Goal: Task Accomplishment & Management: Manage account settings

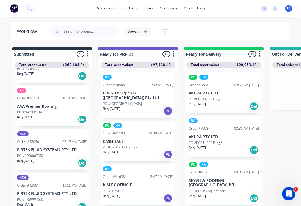
scroll to position [2482, 0]
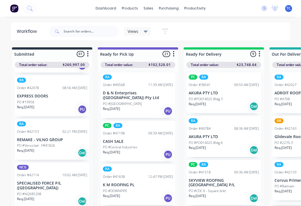
scroll to position [361, 0]
click at [35, 138] on p "REMAKE - VILNO GROUP" at bounding box center [52, 140] width 70 height 5
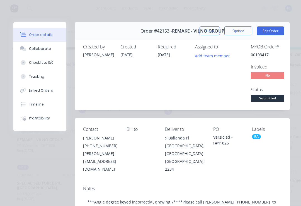
scroll to position [0, 0]
click at [40, 90] on div "Linked Orders" at bounding box center [41, 90] width 24 height 5
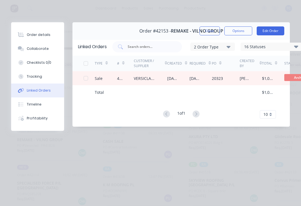
click at [149, 76] on div "VERSICLAD PTY LTD" at bounding box center [145, 79] width 22 height 6
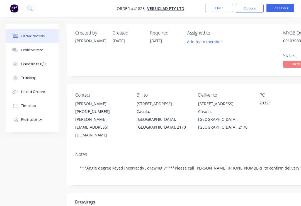
click at [37, 63] on div "Checklists 0/0" at bounding box center [33, 64] width 25 height 5
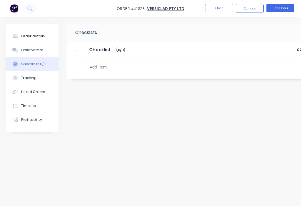
click at [44, 89] on button "Linked Orders" at bounding box center [32, 92] width 53 height 14
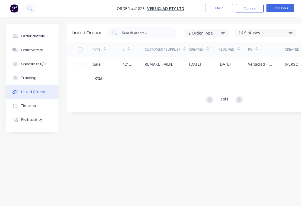
click at [218, 8] on button "Close" at bounding box center [219, 8] width 28 height 8
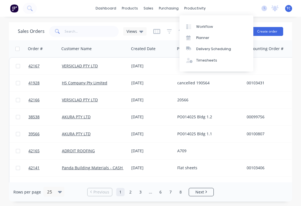
click at [214, 24] on link "Workflow" at bounding box center [217, 26] width 74 height 11
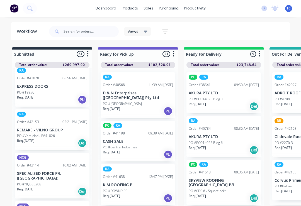
scroll to position [368, 0]
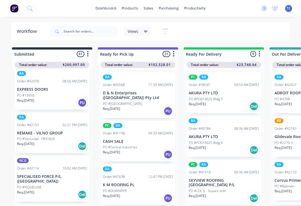
click at [66, 137] on div "PO #Versiclad - F#41826" at bounding box center [52, 139] width 70 height 5
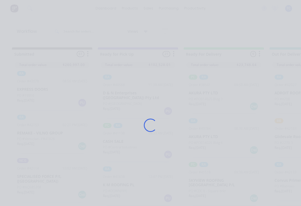
click at [66, 122] on div "Loading..." at bounding box center [151, 125] width 290 height 206
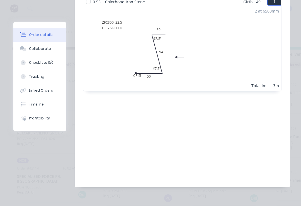
scroll to position [253, 0]
click at [45, 89] on div "Linked Orders" at bounding box center [41, 90] width 24 height 5
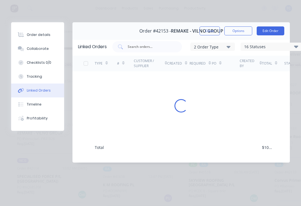
scroll to position [0, 0]
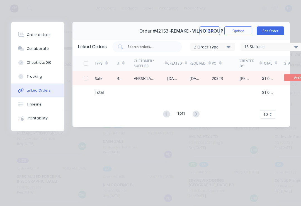
click at [146, 78] on div "VERSICLAD PTY LTD" at bounding box center [145, 79] width 22 height 6
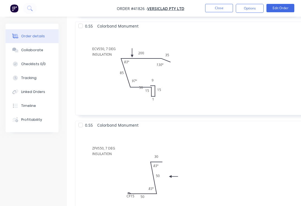
scroll to position [785, 0]
click at [36, 50] on div "Collaborate" at bounding box center [32, 50] width 22 height 5
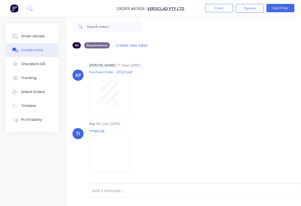
click at [220, 5] on button "Close" at bounding box center [219, 8] width 28 height 8
